Goal: Find specific page/section: Find specific page/section

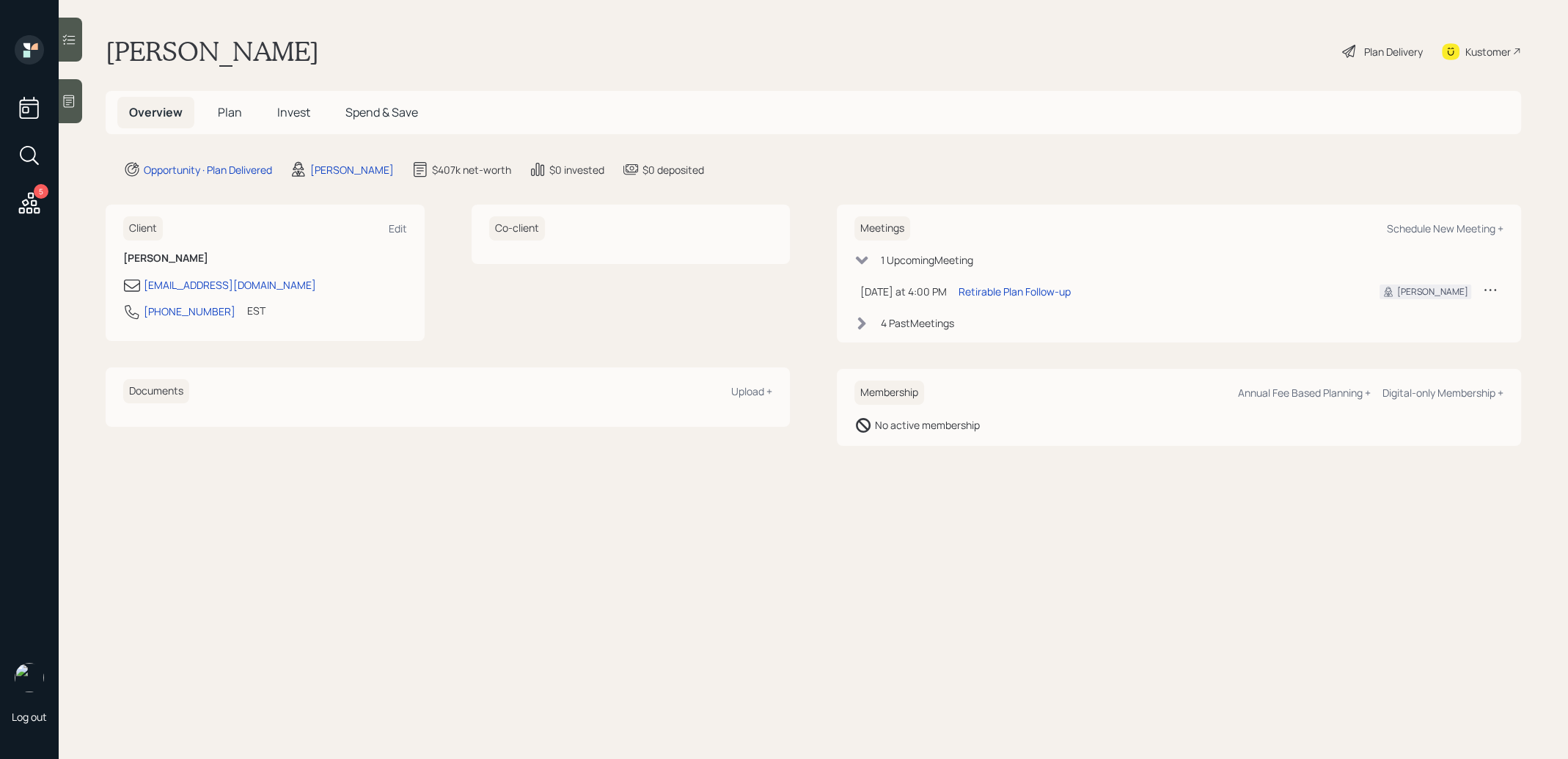
click at [227, 114] on span "Plan" at bounding box center [230, 112] width 24 height 16
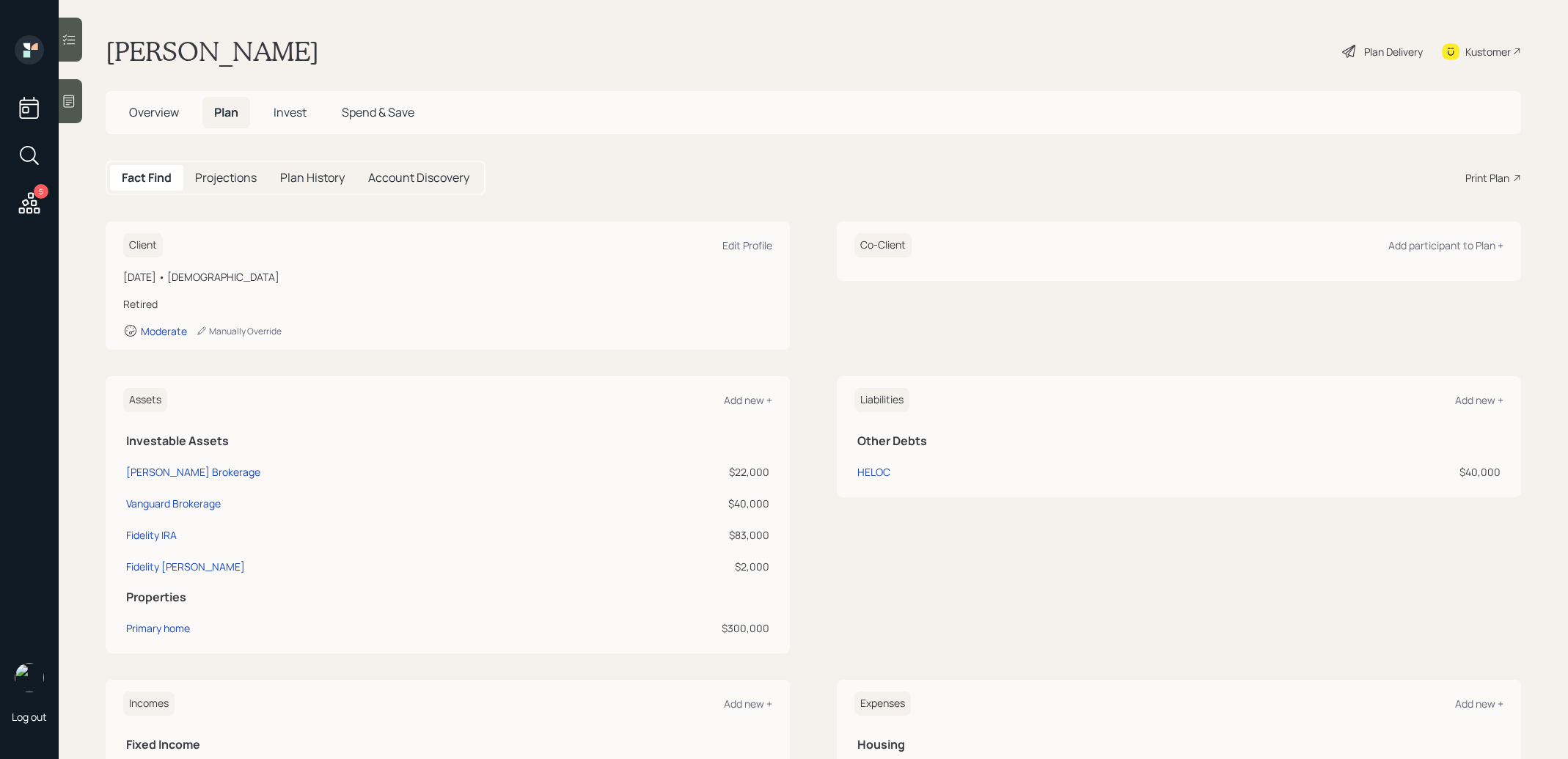
click at [151, 112] on span "Overview" at bounding box center [154, 112] width 50 height 16
